Goal: Navigation & Orientation: Find specific page/section

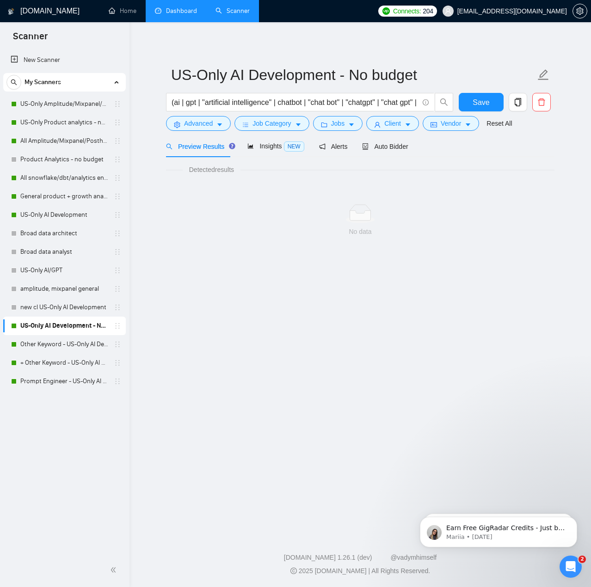
click at [177, 10] on link "Dashboard" at bounding box center [176, 11] width 42 height 8
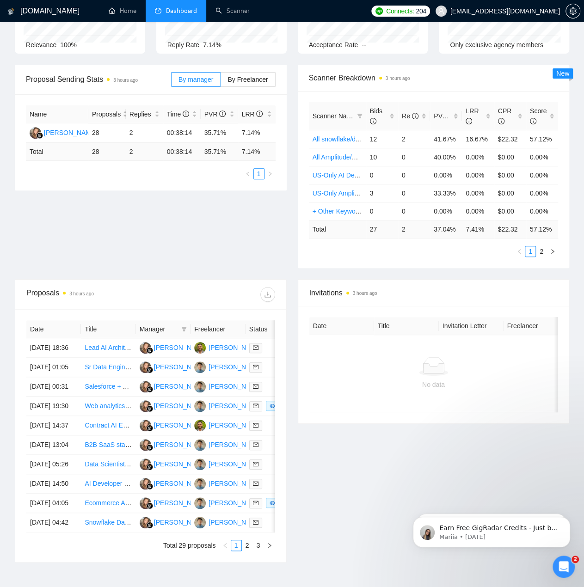
scroll to position [92, 0]
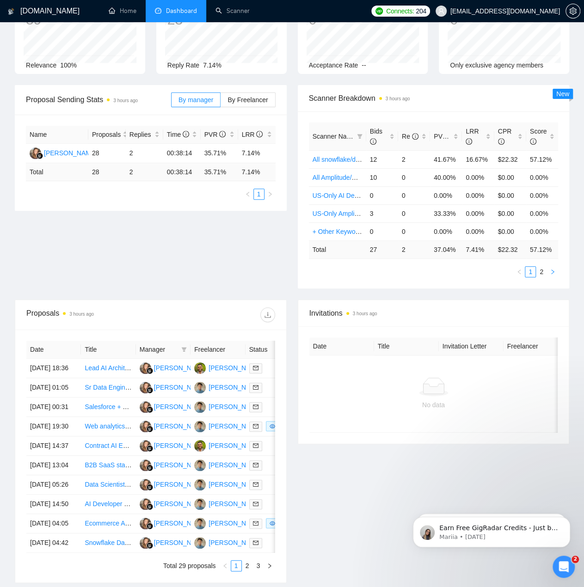
click at [551, 269] on icon "right" at bounding box center [553, 272] width 6 height 6
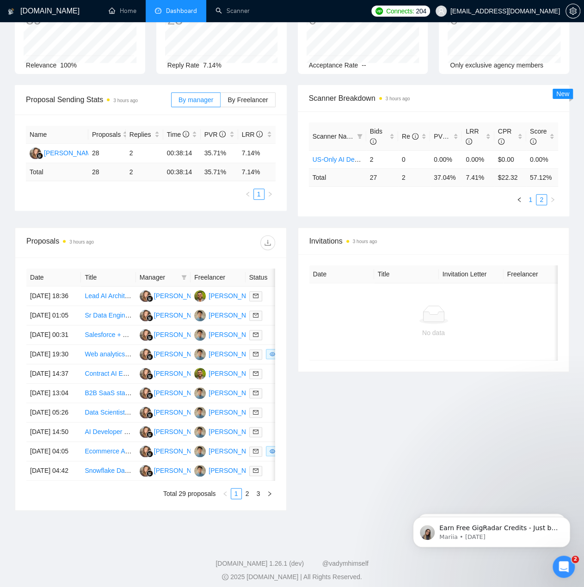
click at [528, 195] on link "1" at bounding box center [530, 200] width 10 height 10
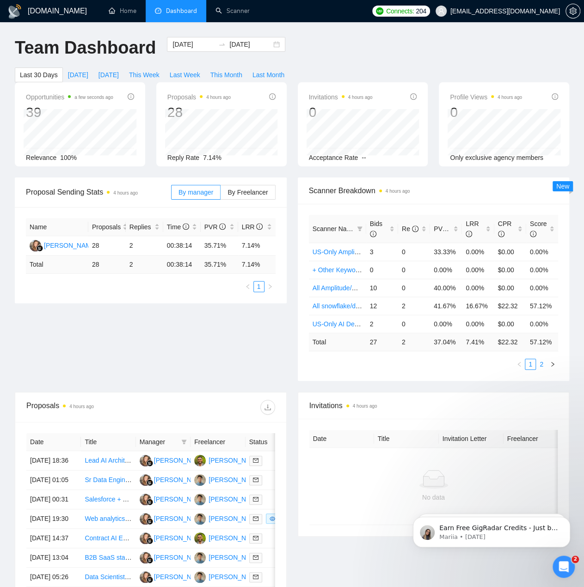
click at [541, 359] on link "2" at bounding box center [541, 364] width 10 height 10
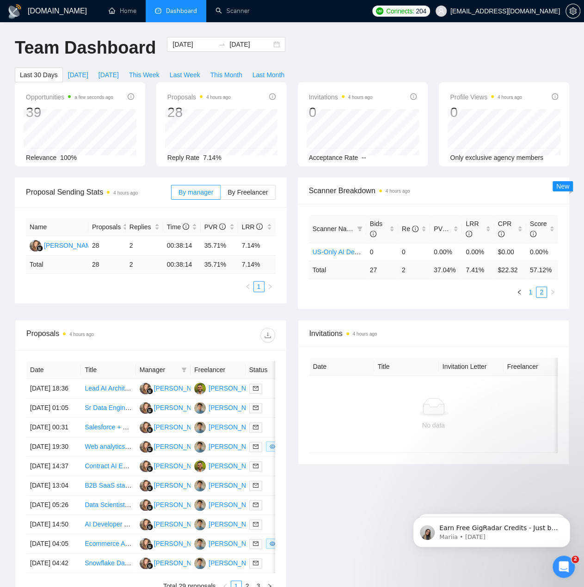
click at [525, 287] on link "1" at bounding box center [530, 292] width 10 height 10
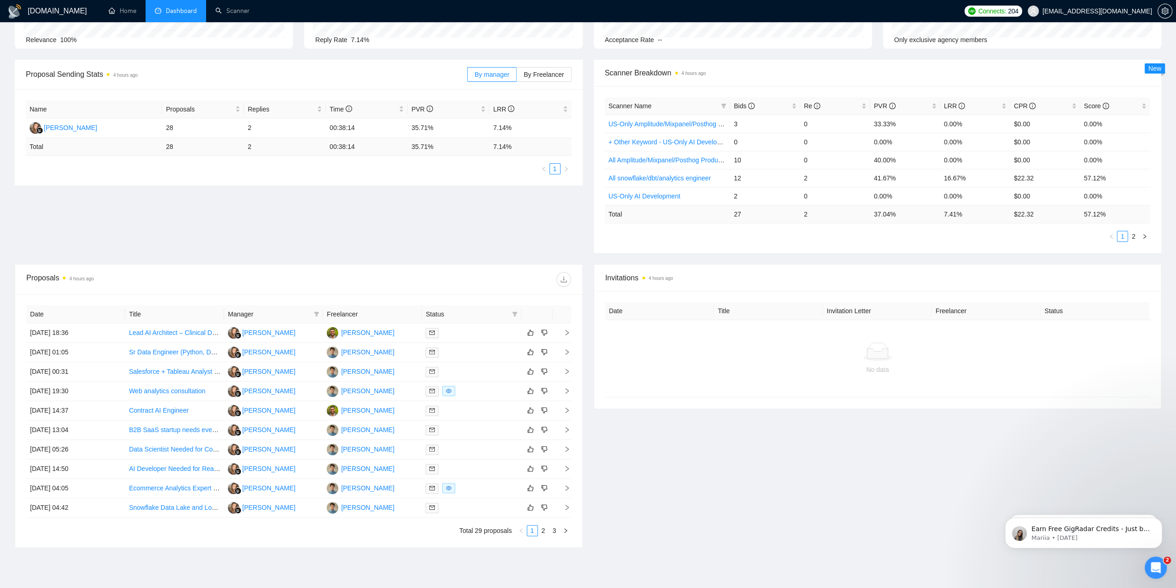
scroll to position [52, 0]
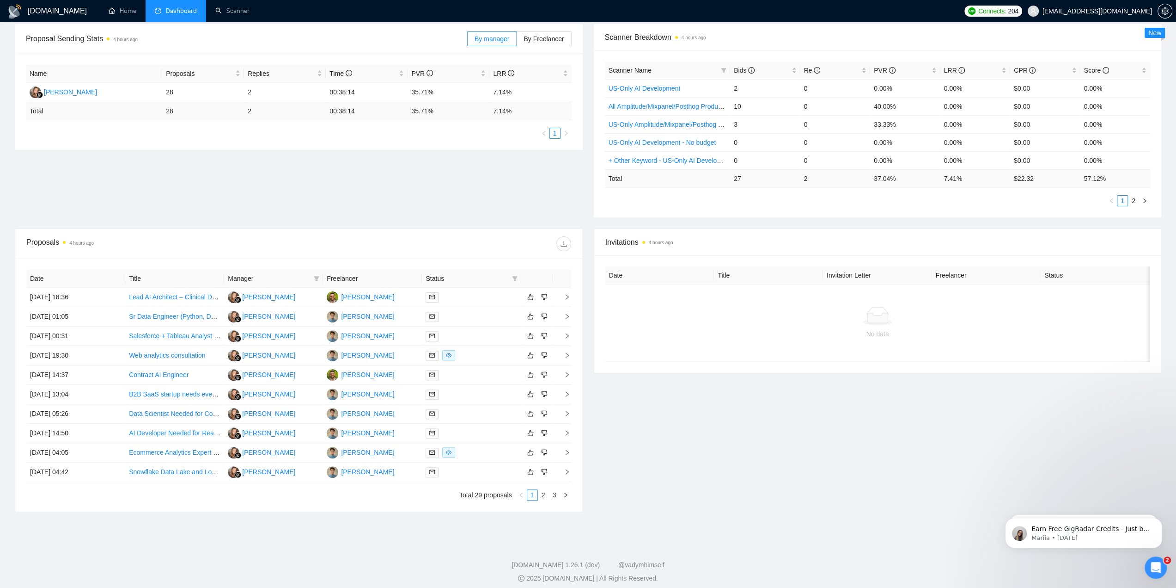
scroll to position [144, 0]
